Goal: Find specific page/section: Find specific page/section

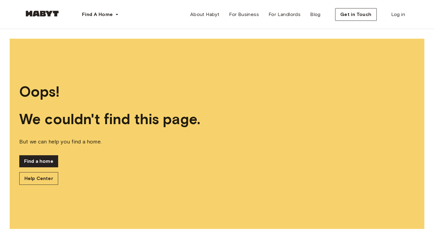
click at [43, 22] on div at bounding box center [42, 15] width 36 height 20
click at [43, 17] on link at bounding box center [42, 15] width 36 height 6
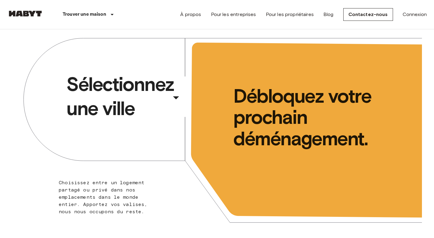
click at [146, 85] on span "Sélectionnez une ville" at bounding box center [117, 96] width 103 height 48
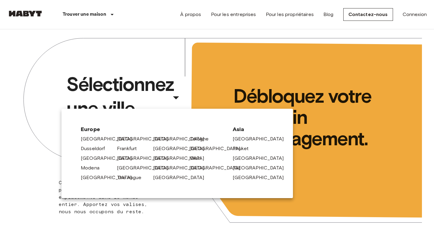
click at [152, 70] on div at bounding box center [217, 119] width 434 height 238
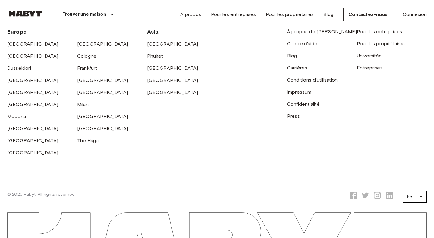
scroll to position [1649, 0]
click at [84, 145] on div "Europe Amsterdam Berlin Brussels Cologne Dusseldorf Frankfurt Graz Hamburg Leip…" at bounding box center [77, 88] width 140 height 138
click at [84, 139] on link "The Hague" at bounding box center [89, 141] width 24 height 6
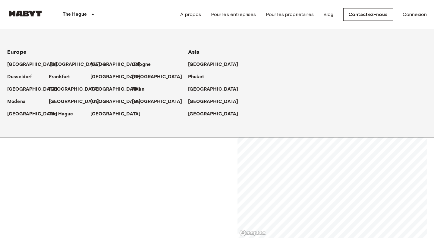
click at [53, 66] on p "[GEOGRAPHIC_DATA]" at bounding box center [75, 64] width 50 height 7
